Goal: Task Accomplishment & Management: Manage account settings

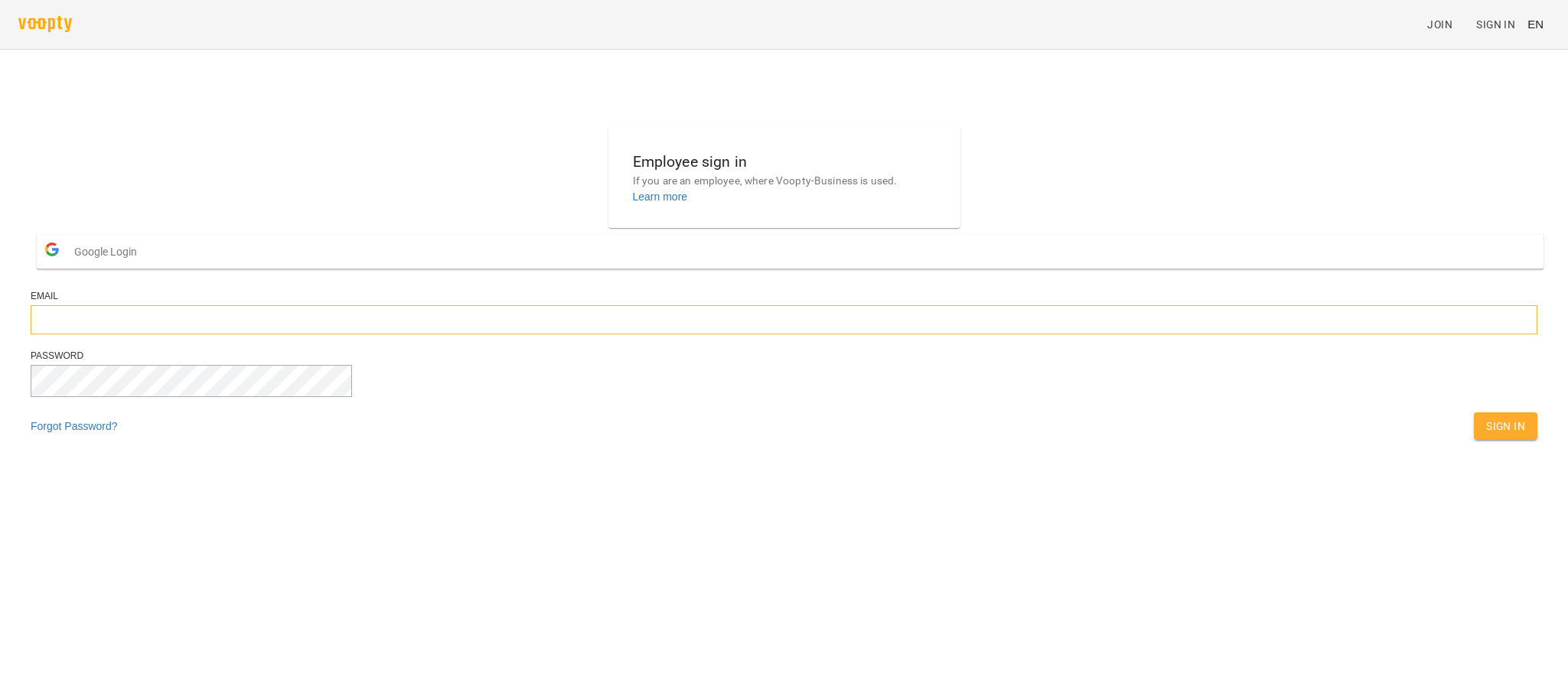
type input "**********"
click at [1486, 435] on span "Sign In" at bounding box center [1505, 425] width 39 height 18
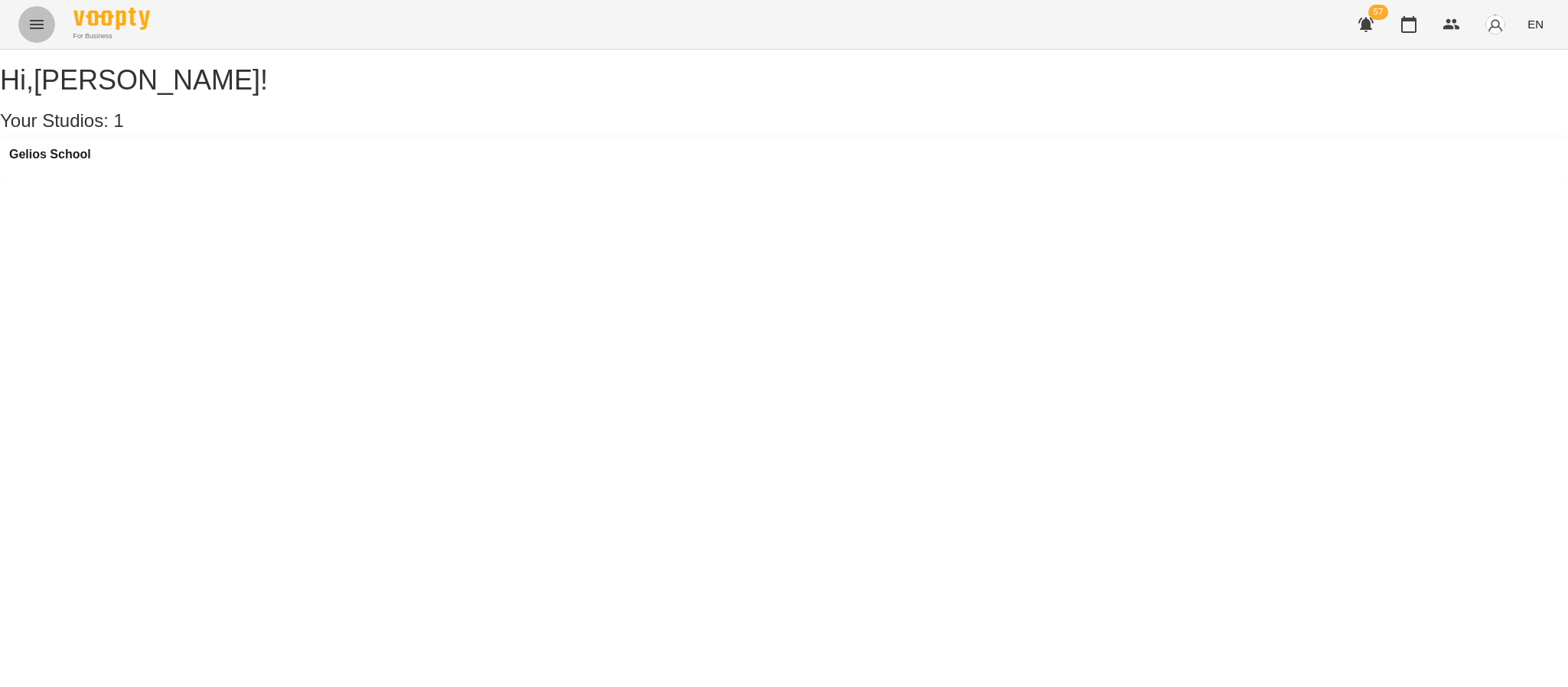
click at [32, 21] on icon "Menu" at bounding box center [37, 24] width 14 height 9
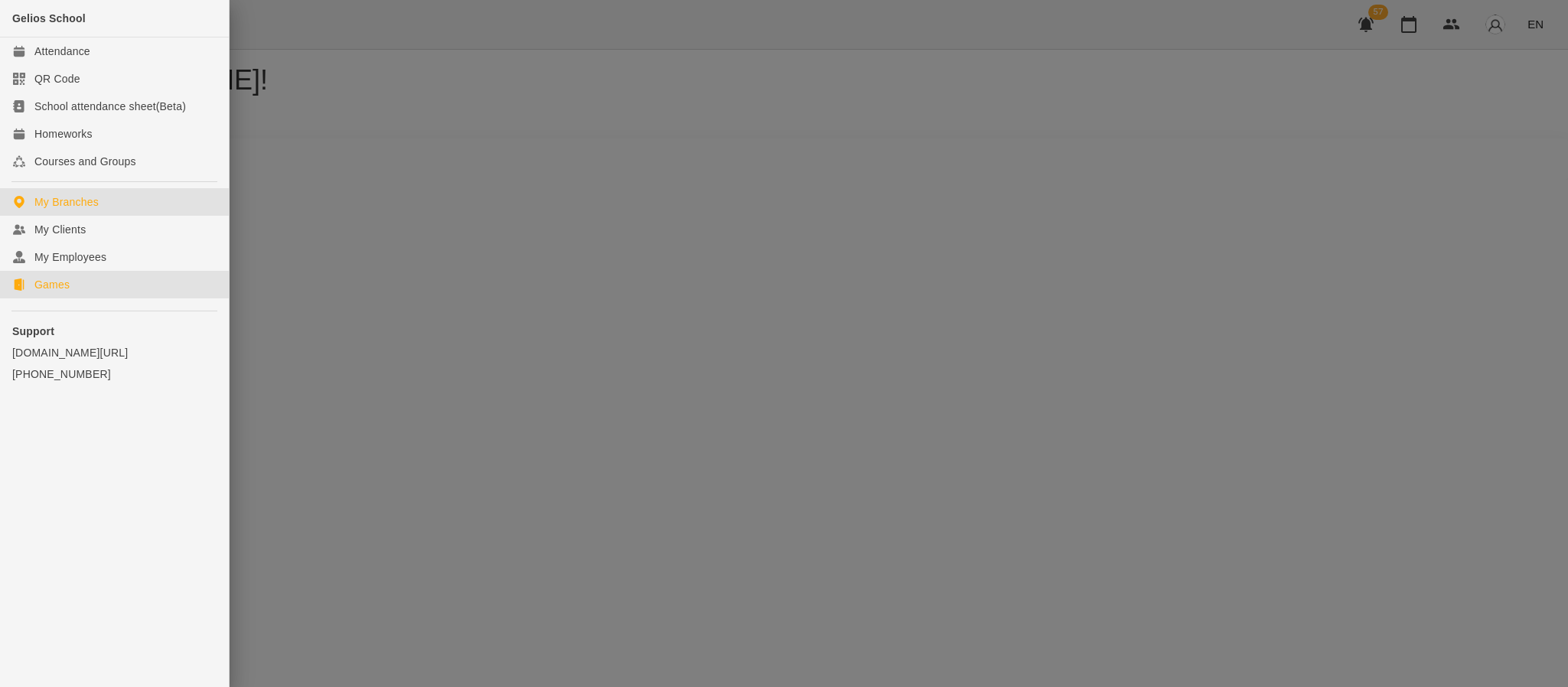
click at [59, 287] on div "Games" at bounding box center [52, 284] width 35 height 15
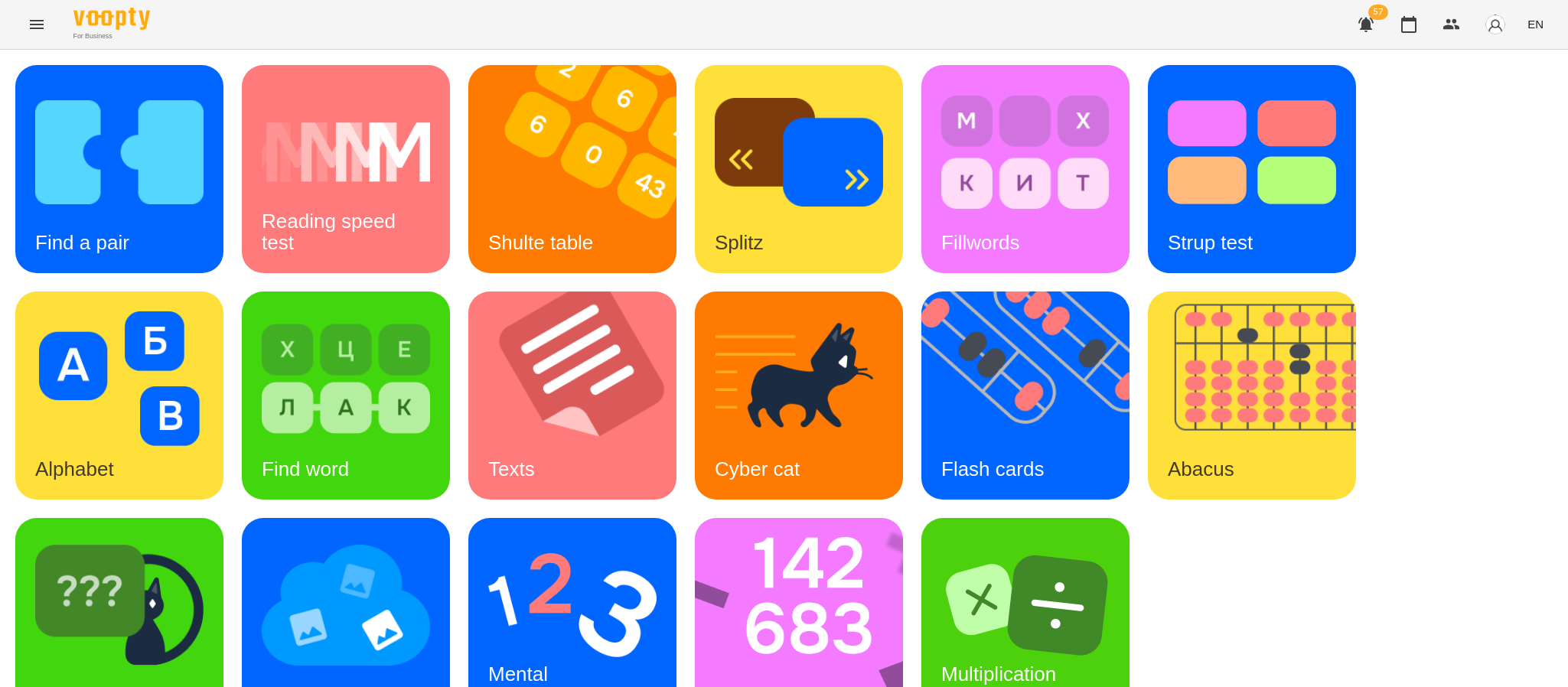
click at [1541, 27] on span "EN" at bounding box center [1535, 24] width 16 height 16
click at [1502, 94] on div "Українська" at bounding box center [1506, 87] width 78 height 27
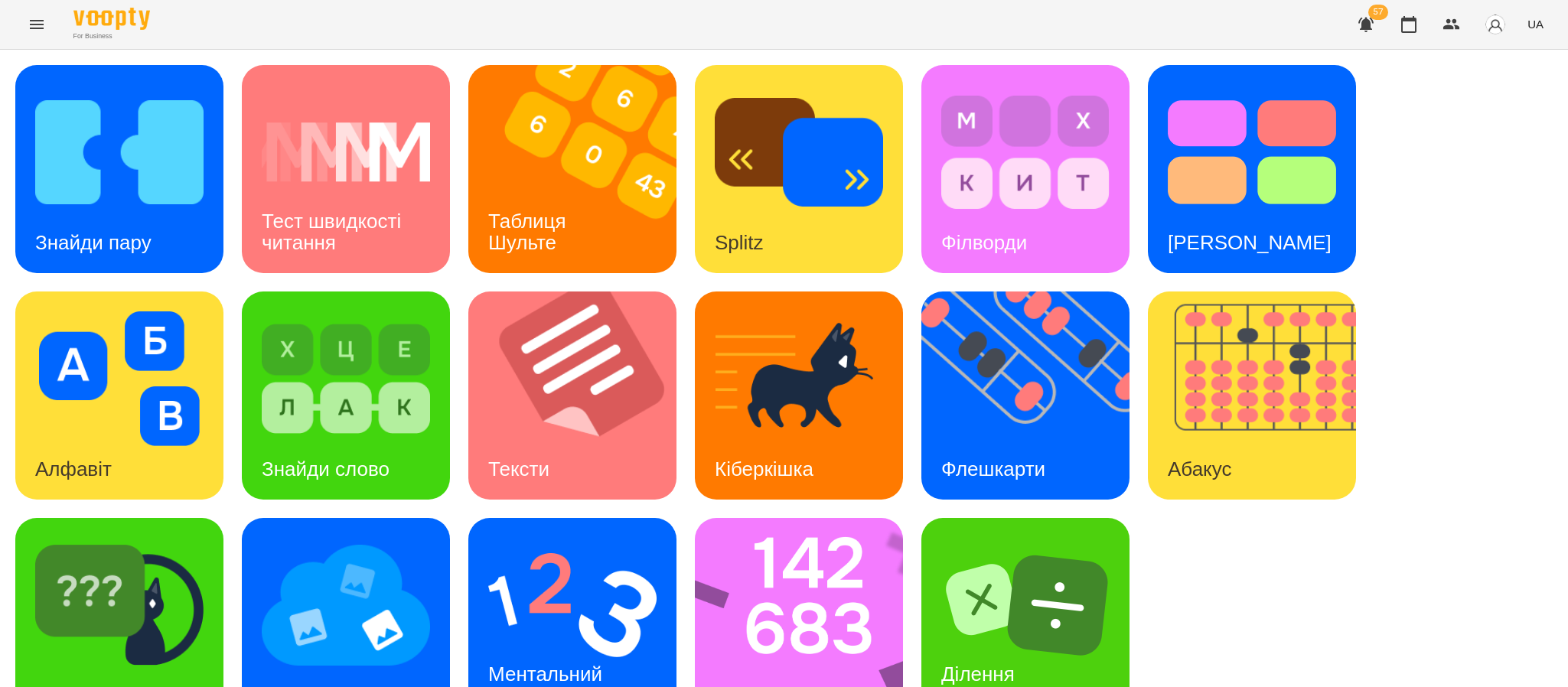
click at [45, 37] on button "Menu" at bounding box center [36, 24] width 37 height 37
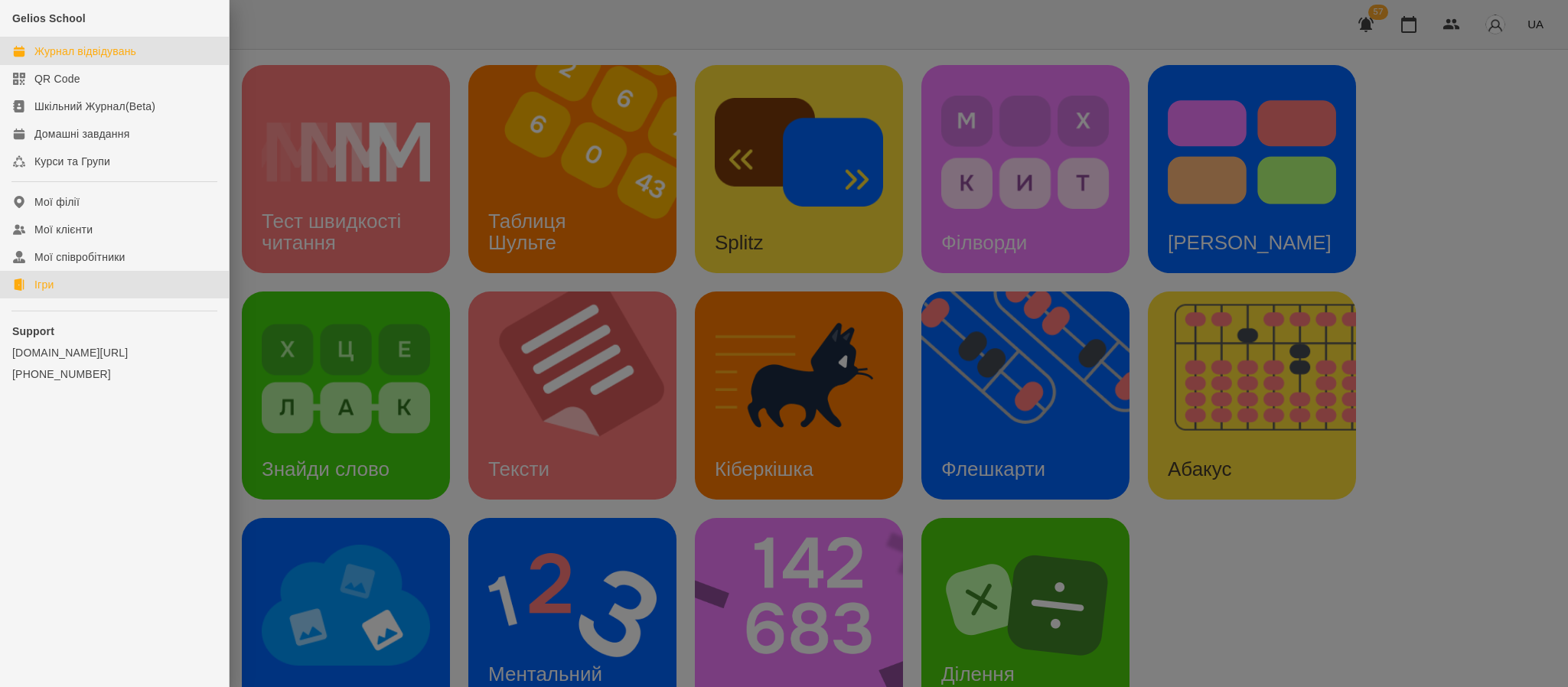
click at [66, 64] on link "Журнал відвідувань" at bounding box center [114, 52] width 229 height 27
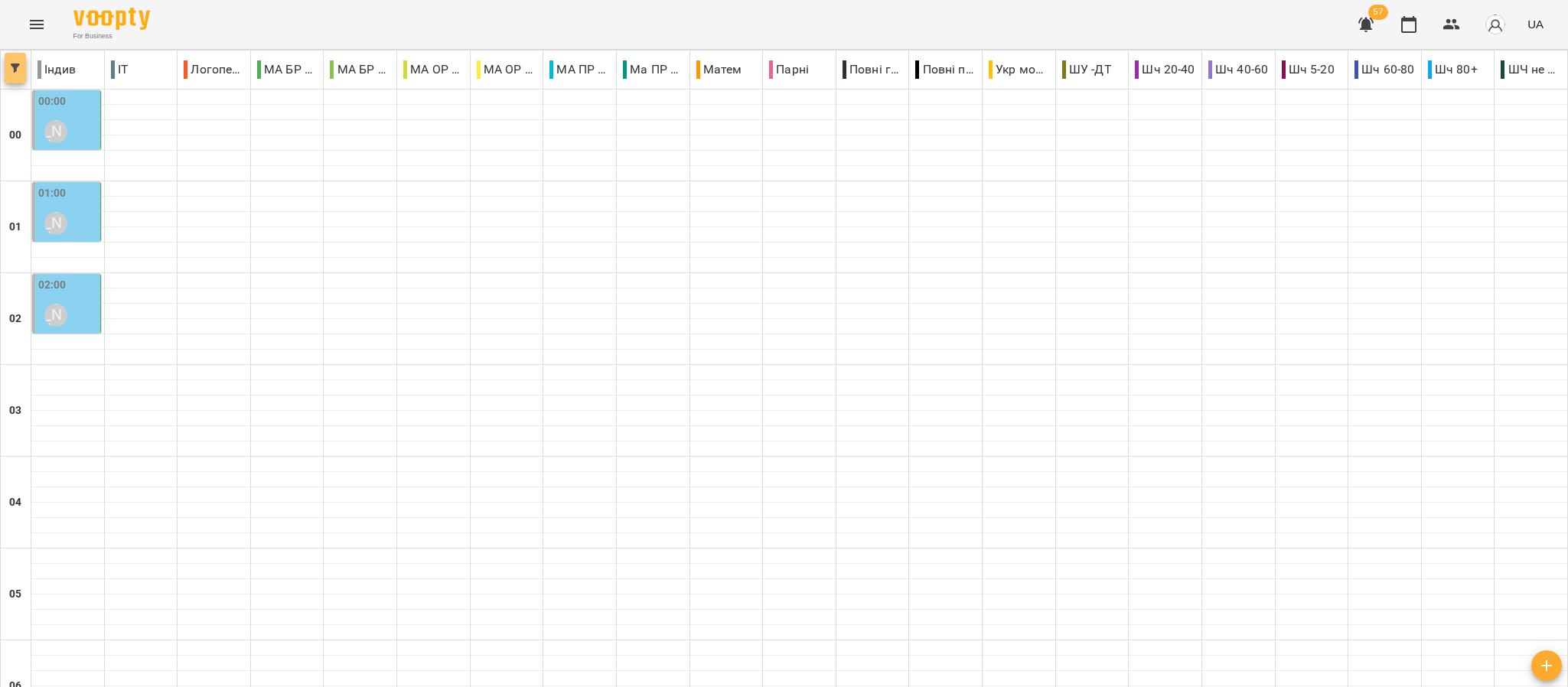
click at [11, 72] on icon "button" at bounding box center [15, 68] width 9 height 9
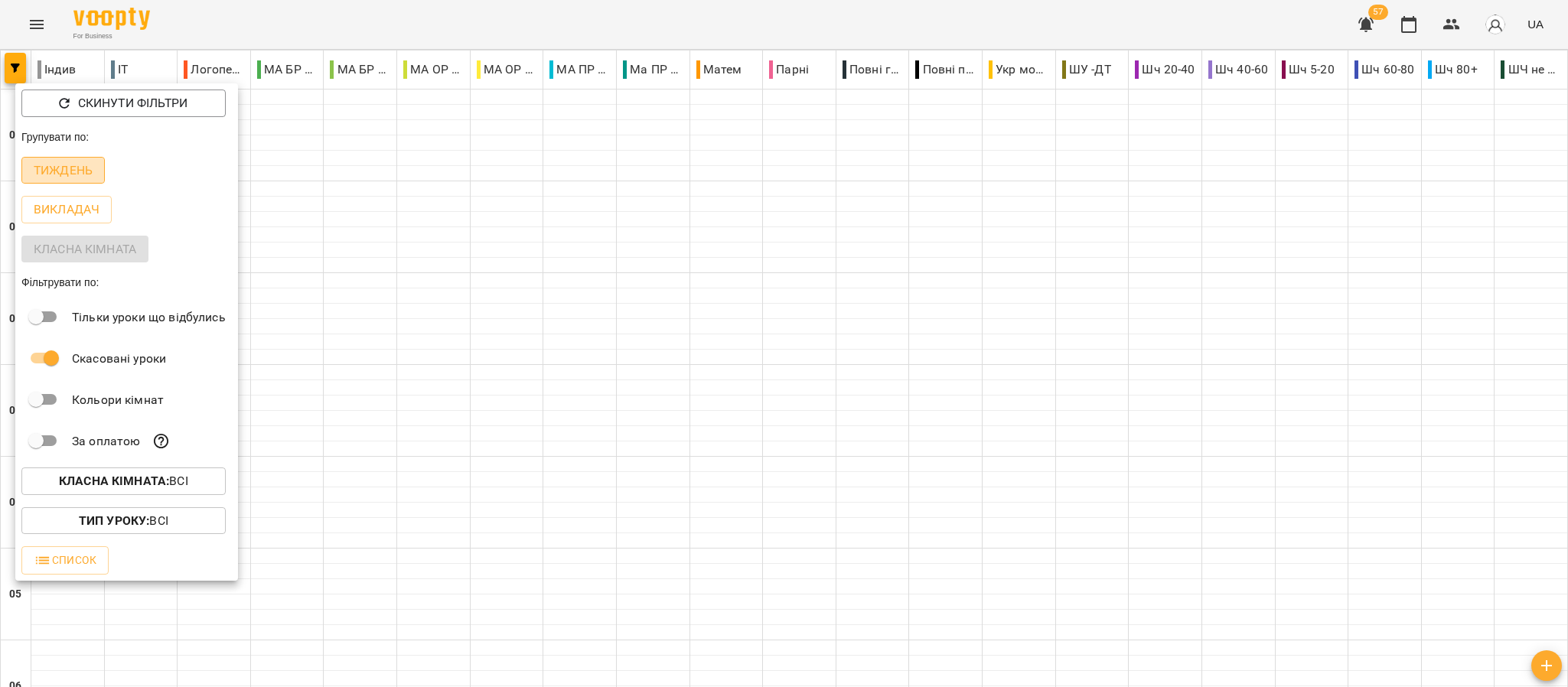
click at [82, 179] on p "Тиждень" at bounding box center [63, 170] width 59 height 18
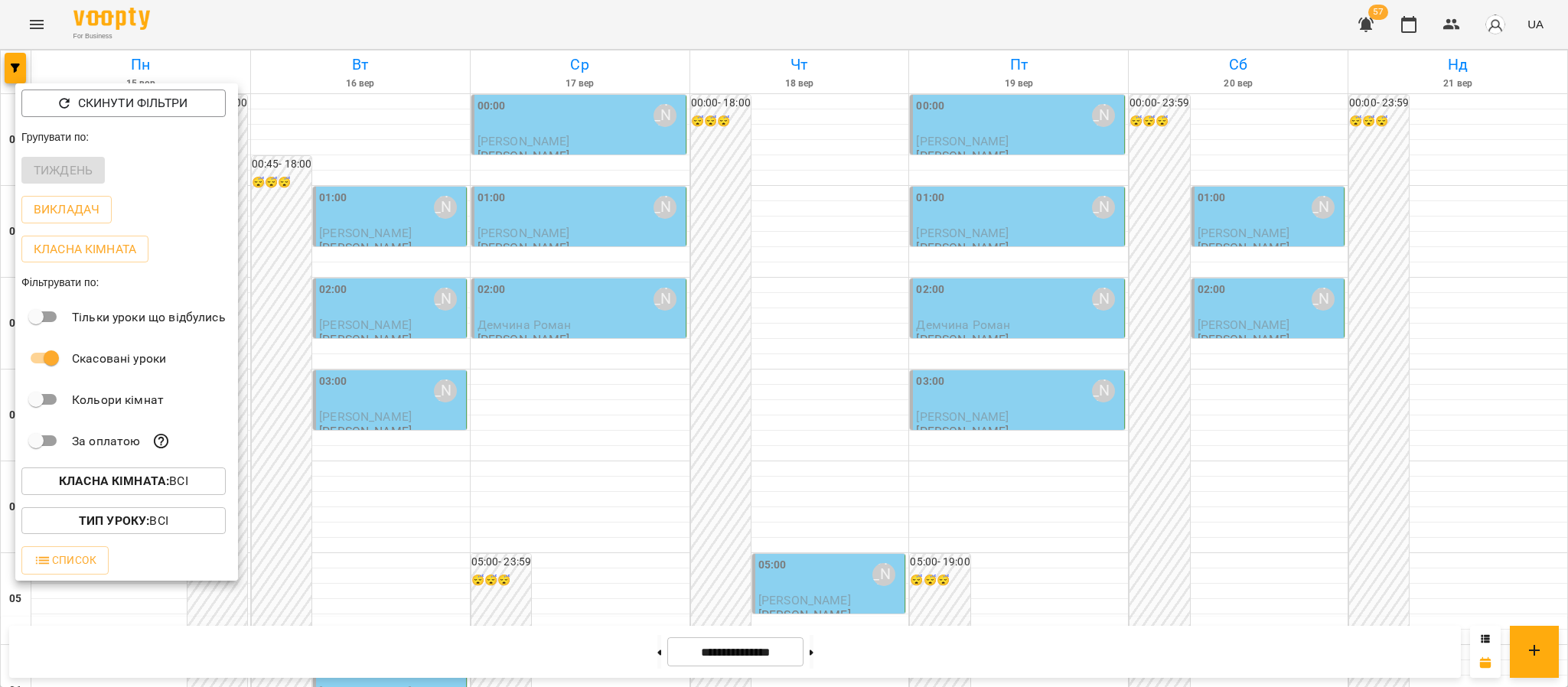
click at [1566, 147] on div at bounding box center [784, 344] width 1568 height 687
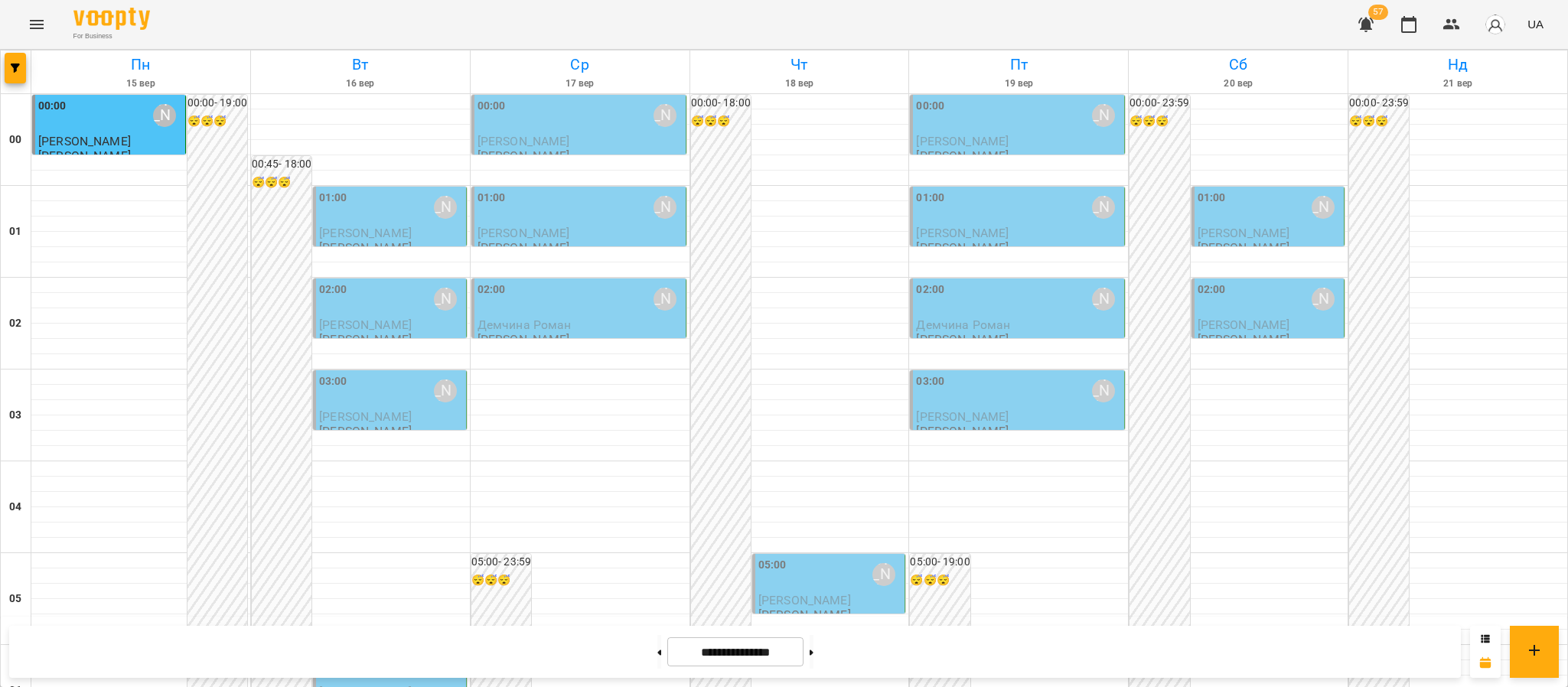
scroll to position [1678, 0]
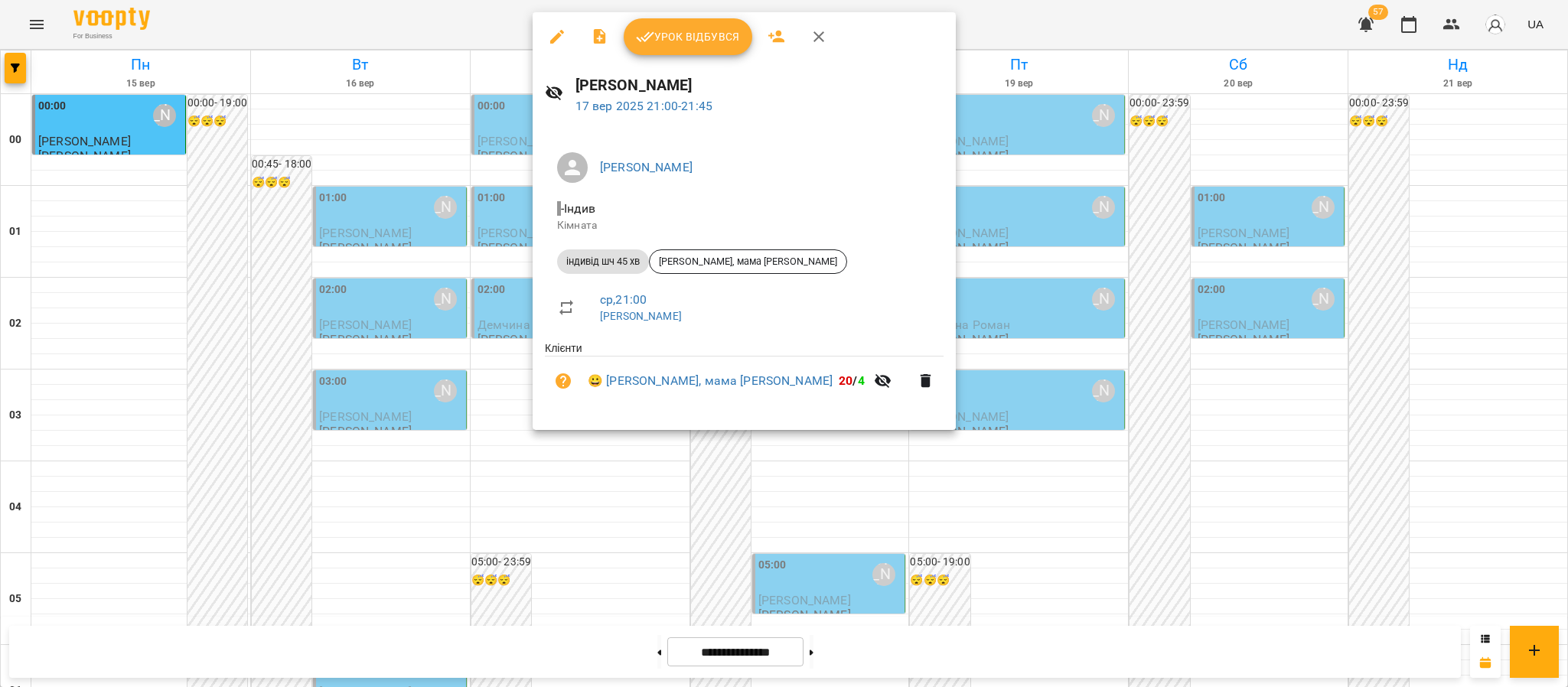
click at [917, 380] on icon "button" at bounding box center [925, 380] width 18 height 18
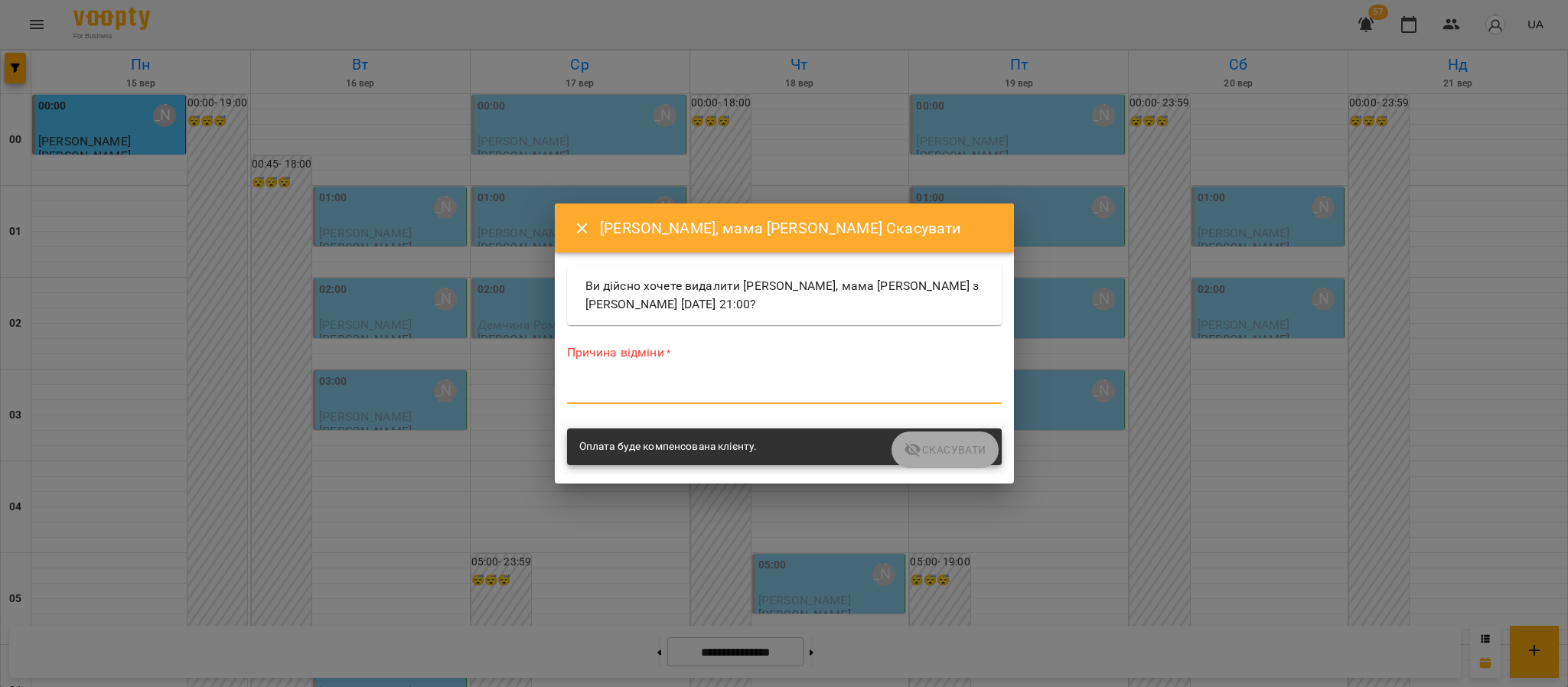
drag, startPoint x: 826, startPoint y: 383, endPoint x: 815, endPoint y: 389, distance: 12.5
click at [821, 389] on textarea at bounding box center [784, 391] width 435 height 15
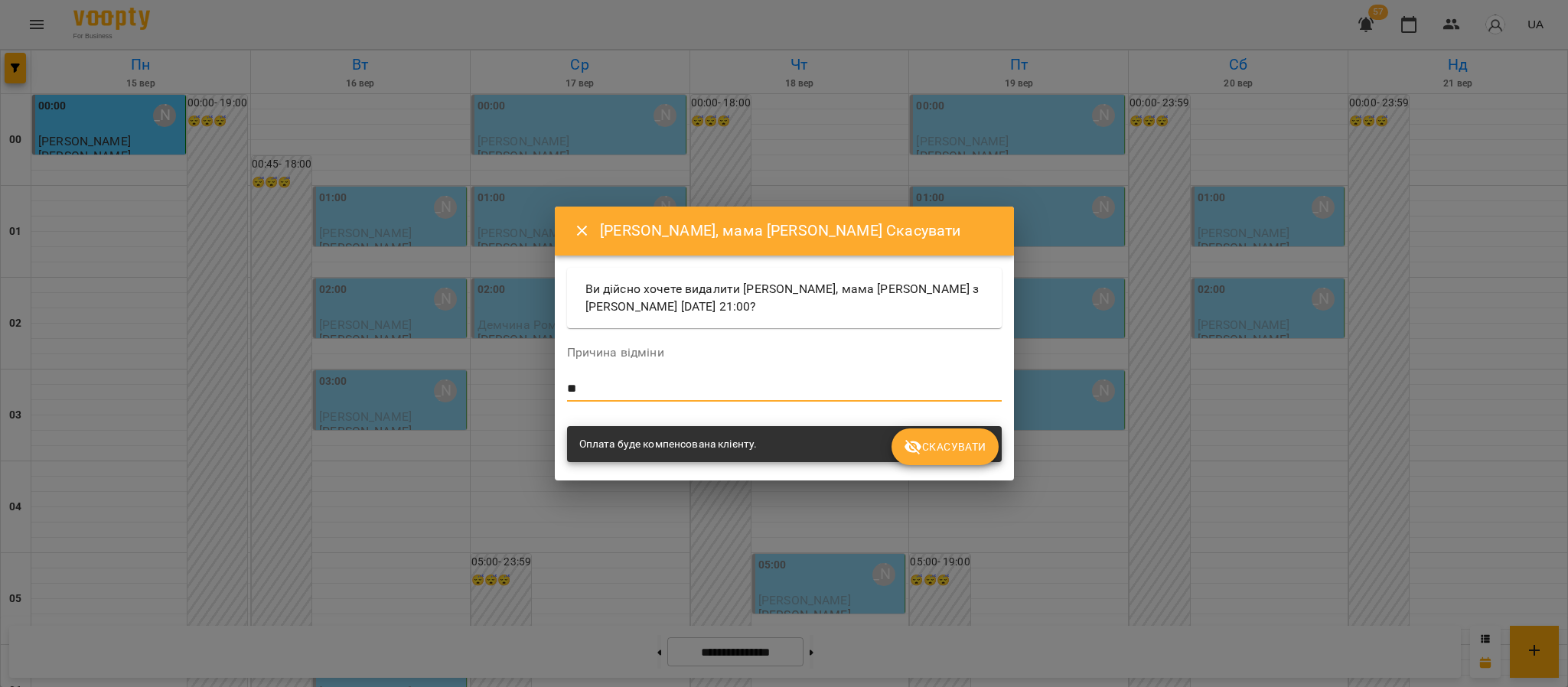
type textarea "*"
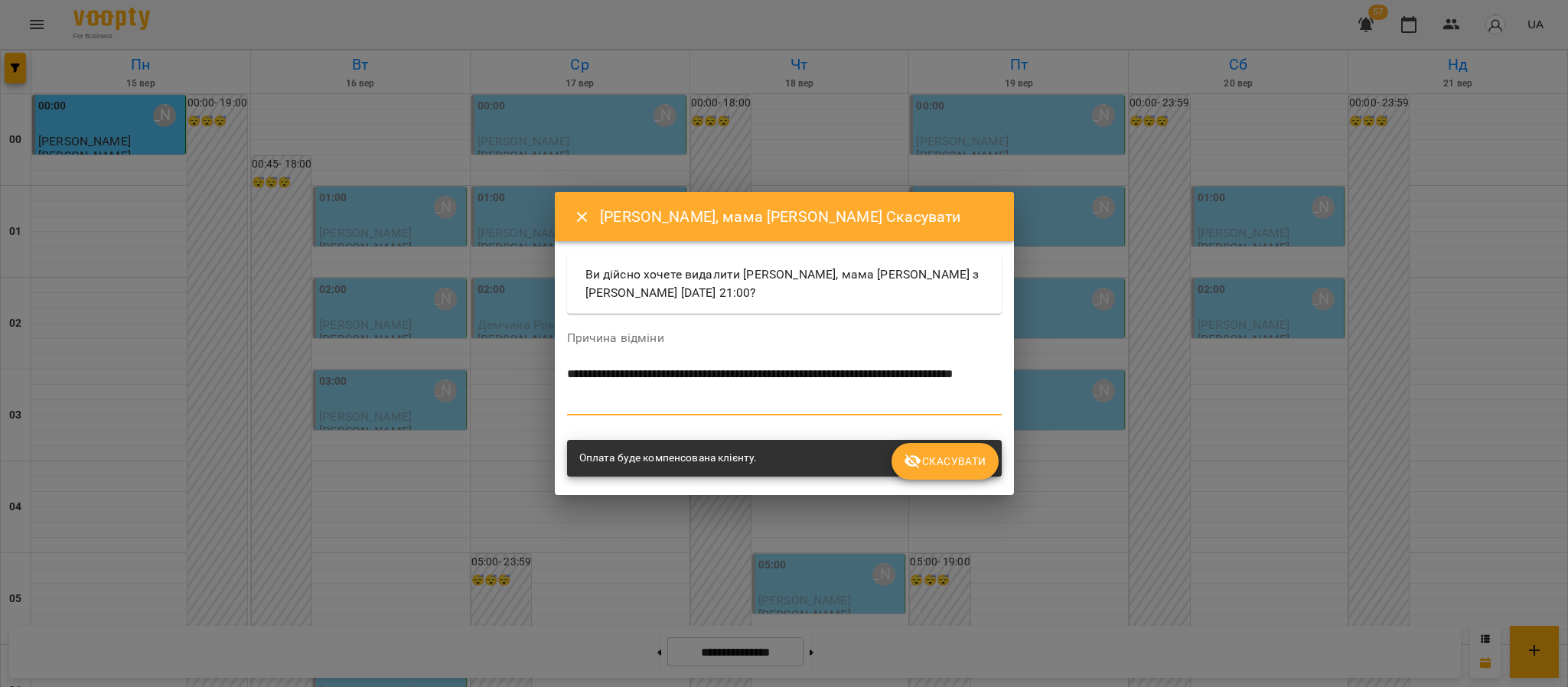
type textarea "**********"
drag, startPoint x: 949, startPoint y: 444, endPoint x: 1566, endPoint y: 14, distance: 752.1
click at [949, 445] on button "Скасувати" at bounding box center [945, 461] width 107 height 37
